Goal: Task Accomplishment & Management: Manage account settings

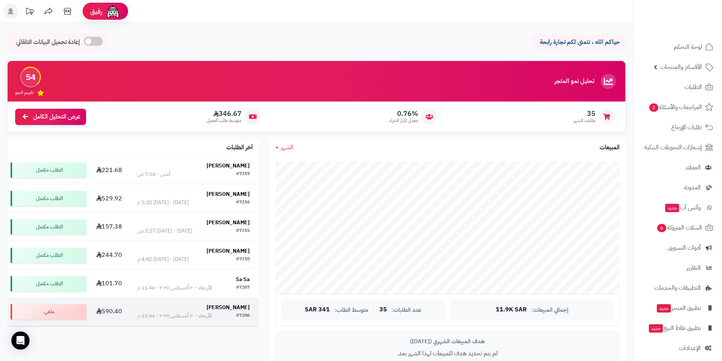
click at [235, 312] on div "#7206 [DATE] - [DATE] 11:46 م" at bounding box center [193, 316] width 112 height 8
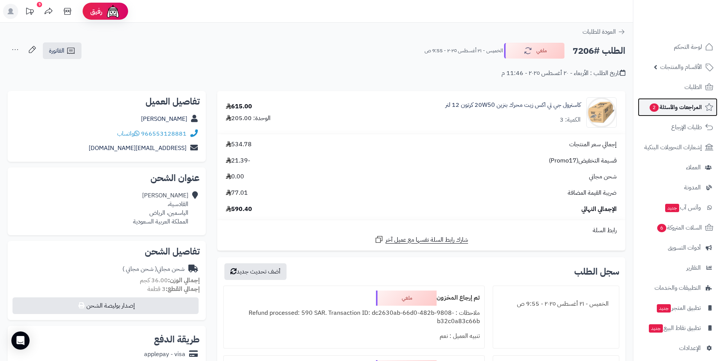
click at [668, 114] on link "المراجعات والأسئلة 2" at bounding box center [678, 107] width 80 height 18
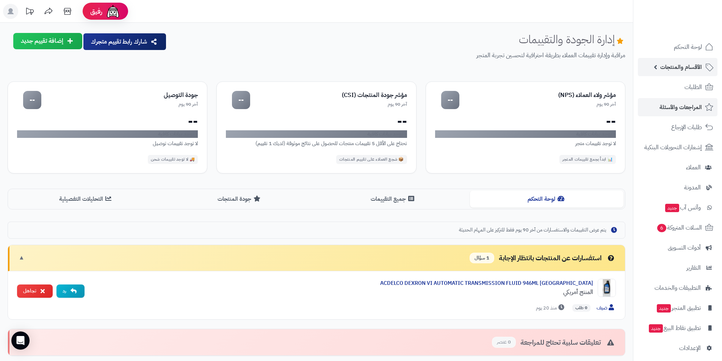
click at [658, 64] on link "الأقسام والمنتجات" at bounding box center [678, 67] width 80 height 18
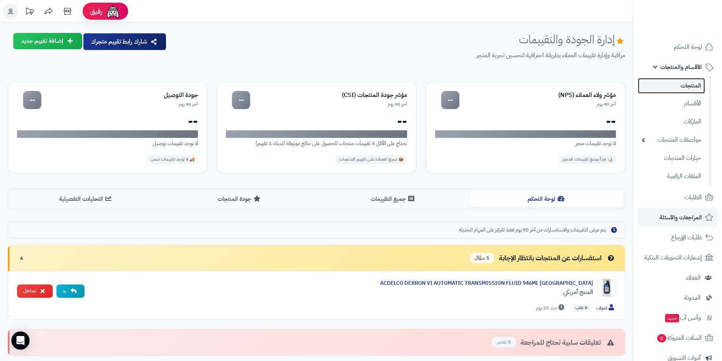
click at [667, 86] on link "المنتجات" at bounding box center [671, 86] width 67 height 16
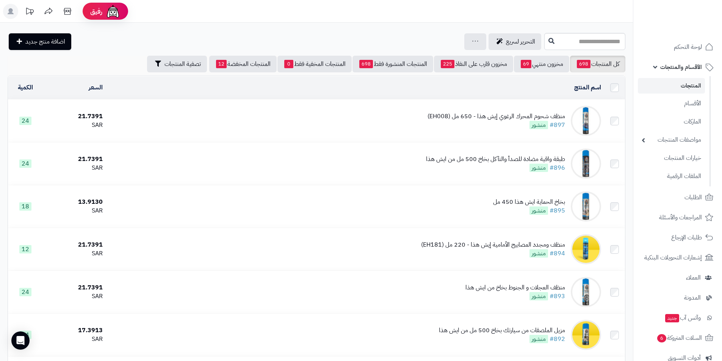
click at [508, 122] on div "منظف شحوم المحرك الرغوي إيش هذا - 650 مل (EH008) #897 منشور" at bounding box center [496, 120] width 138 height 17
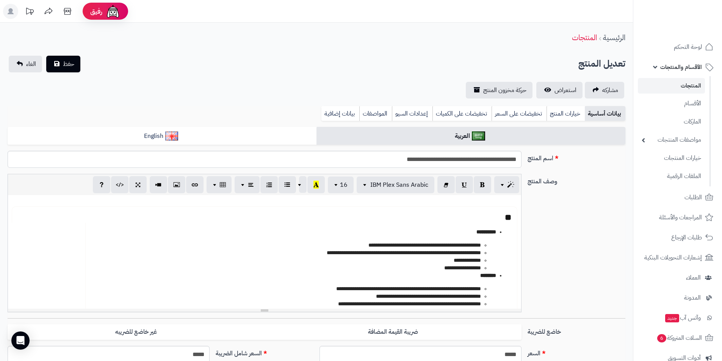
select select
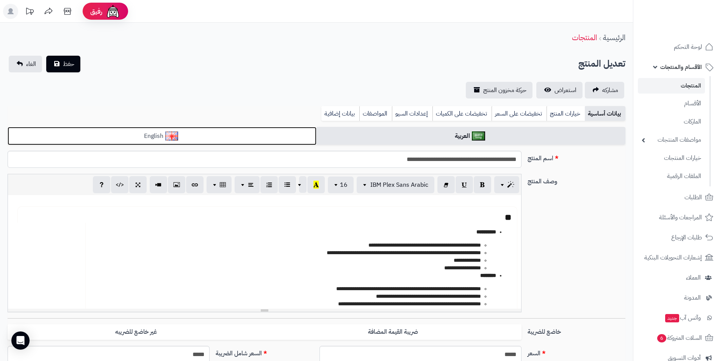
click at [124, 130] on link "English" at bounding box center [162, 136] width 309 height 19
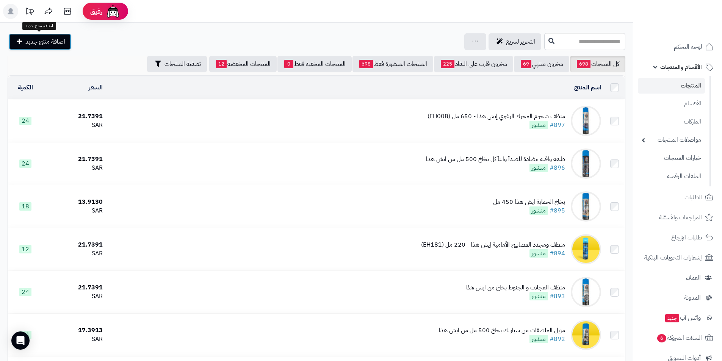
click at [53, 43] on span "اضافة منتج جديد" at bounding box center [45, 41] width 40 height 9
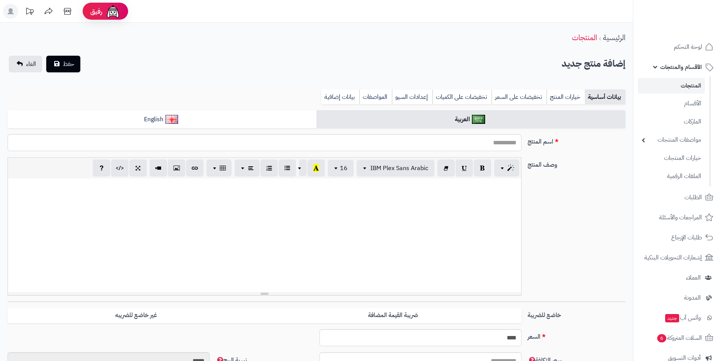
select select
